Goal: Task Accomplishment & Management: Manage account settings

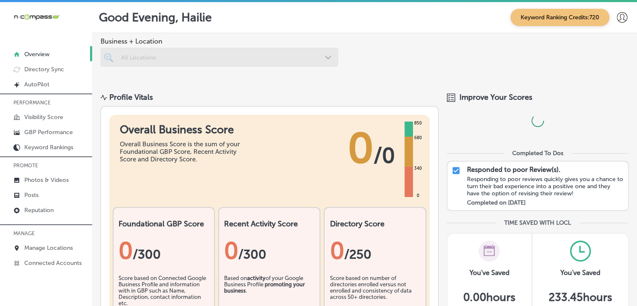
click at [13, 230] on p "MANAGE" at bounding box center [46, 233] width 92 height 13
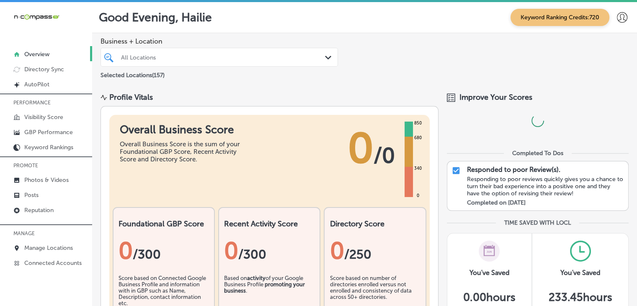
click at [15, 238] on p "MANAGE" at bounding box center [46, 233] width 92 height 13
click at [19, 239] on link "Manage Locations" at bounding box center [46, 246] width 92 height 15
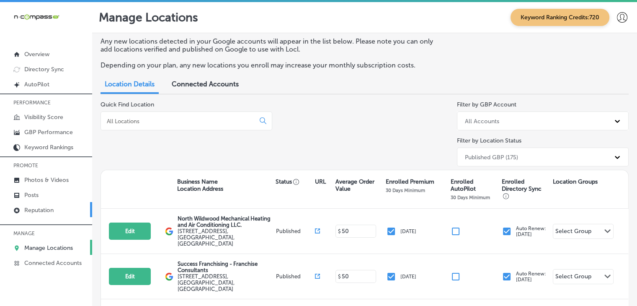
click at [73, 206] on link "Reputation" at bounding box center [46, 209] width 92 height 15
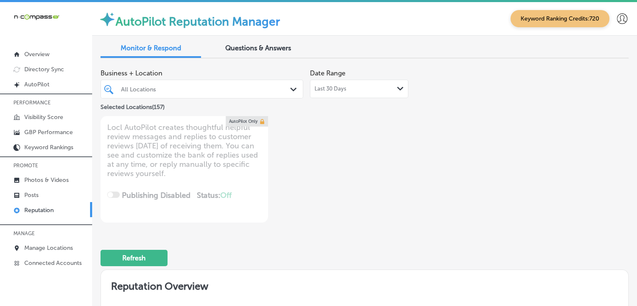
click at [338, 85] on span "Last 30 Days" at bounding box center [330, 88] width 32 height 7
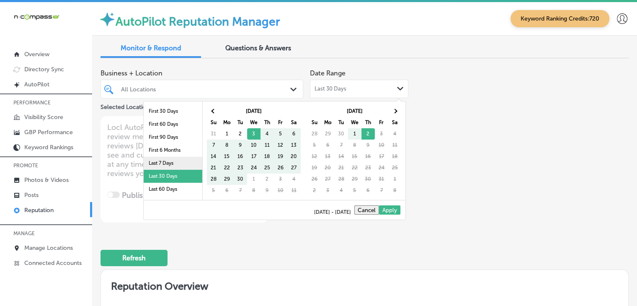
click at [188, 161] on li "Last 7 Days" at bounding box center [173, 163] width 59 height 13
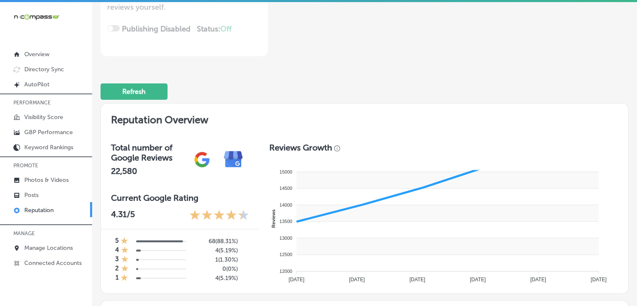
scroll to position [335, 0]
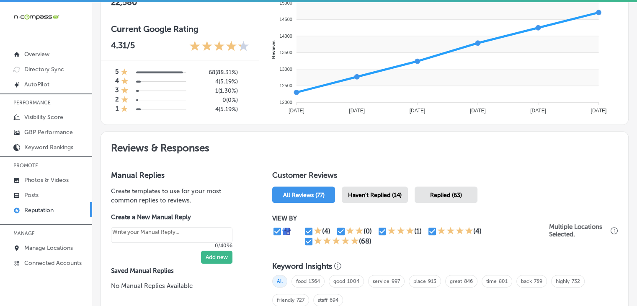
click at [391, 195] on span "Haven't Replied (14)" at bounding box center [375, 194] width 54 height 7
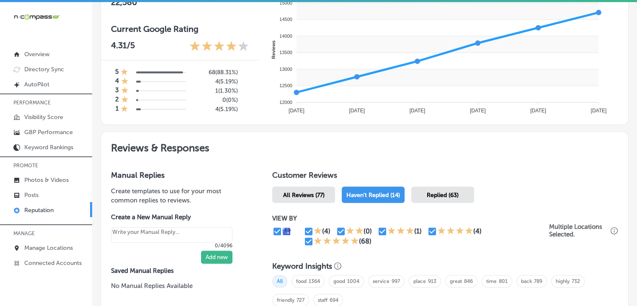
scroll to position [443, 0]
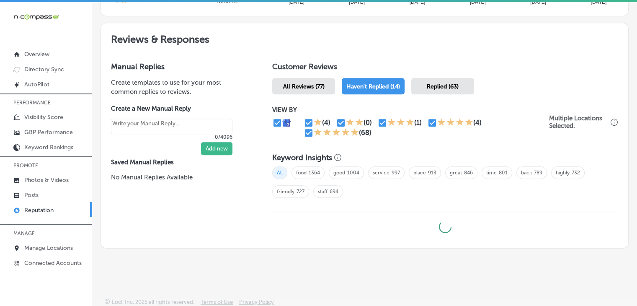
type textarea "x"
